Goal: Information Seeking & Learning: Learn about a topic

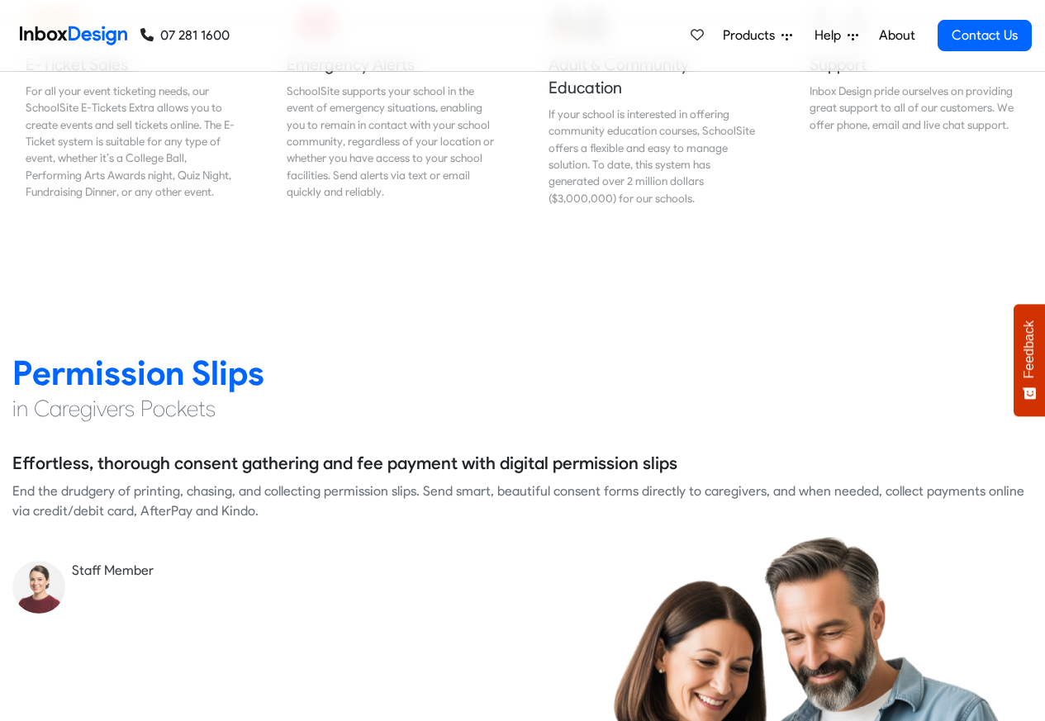
scroll to position [2081, 0]
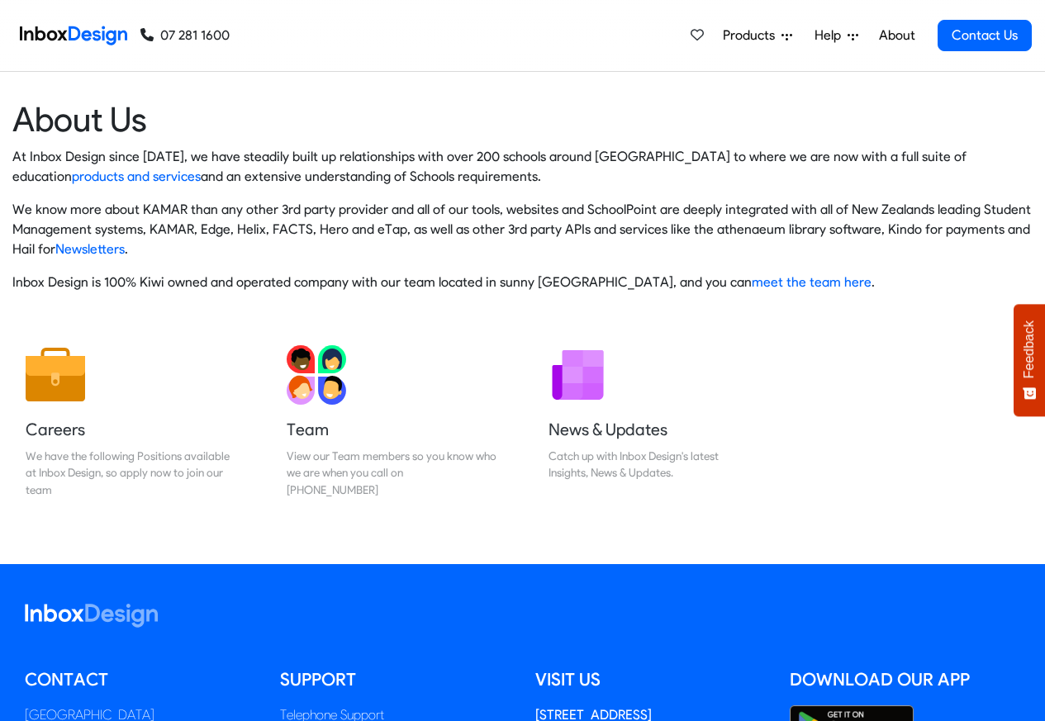
click at [524, 34] on div "Products Mobile APP Pricing Free Webinars & Training Browse all Features Login …" at bounding box center [631, 35] width 802 height 71
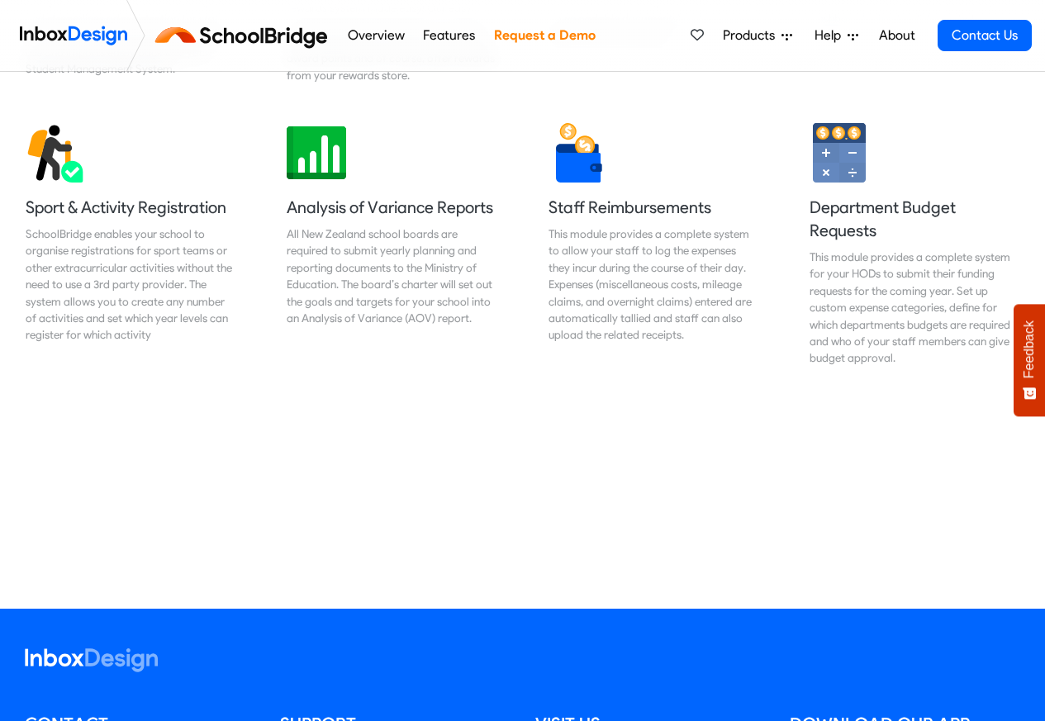
scroll to position [1388, 0]
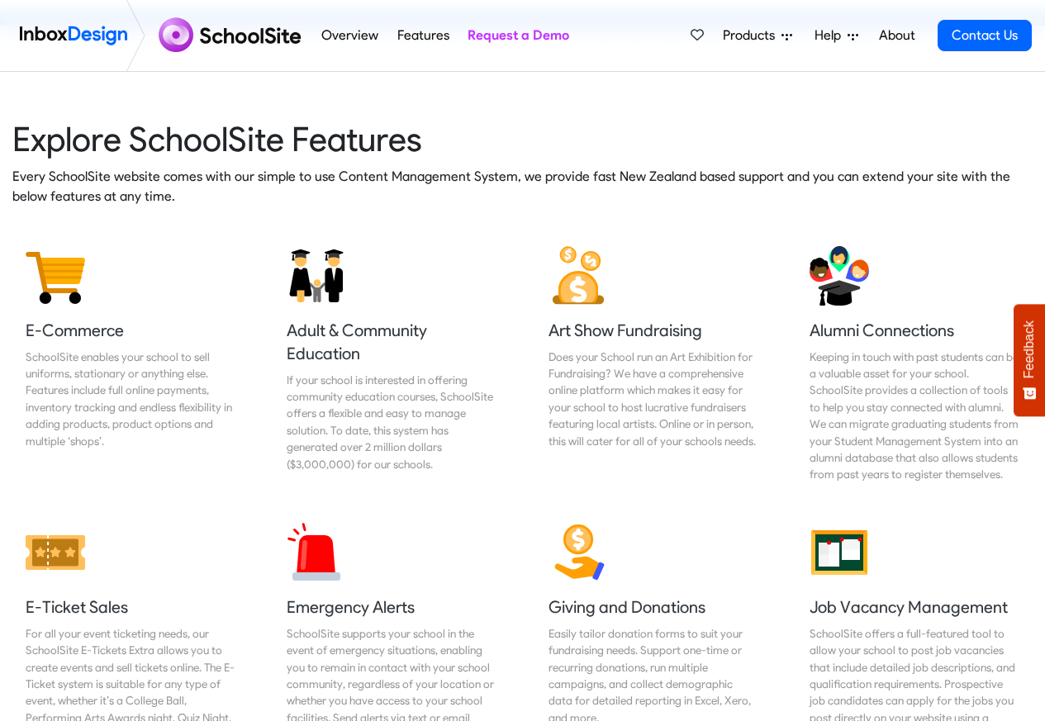
scroll to position [2081, 0]
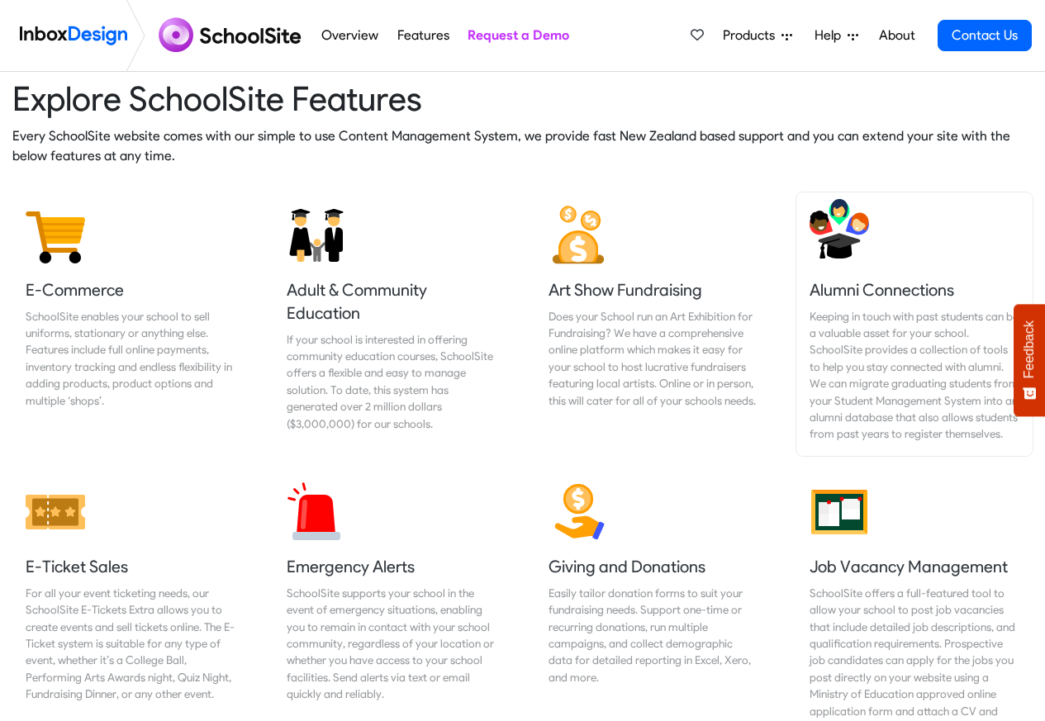
click at [828, 286] on h5 "Alumni Connections" at bounding box center [914, 289] width 210 height 23
